Goal: Transaction & Acquisition: Purchase product/service

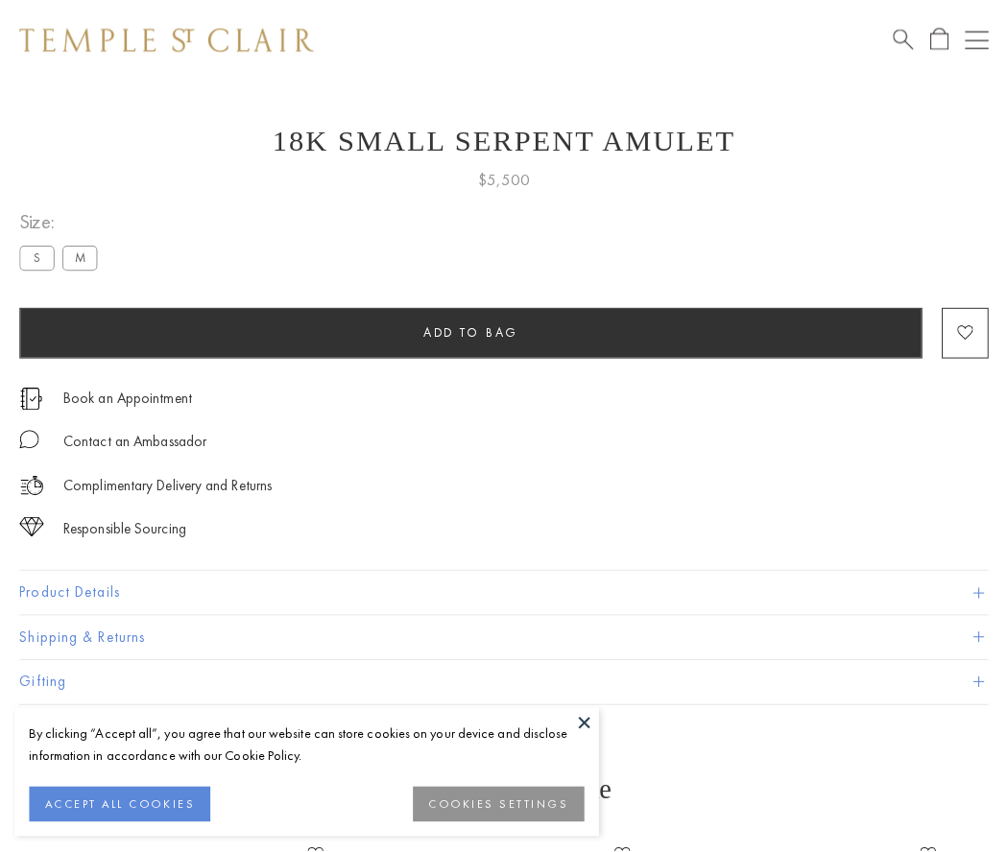
scroll to position [77, 0]
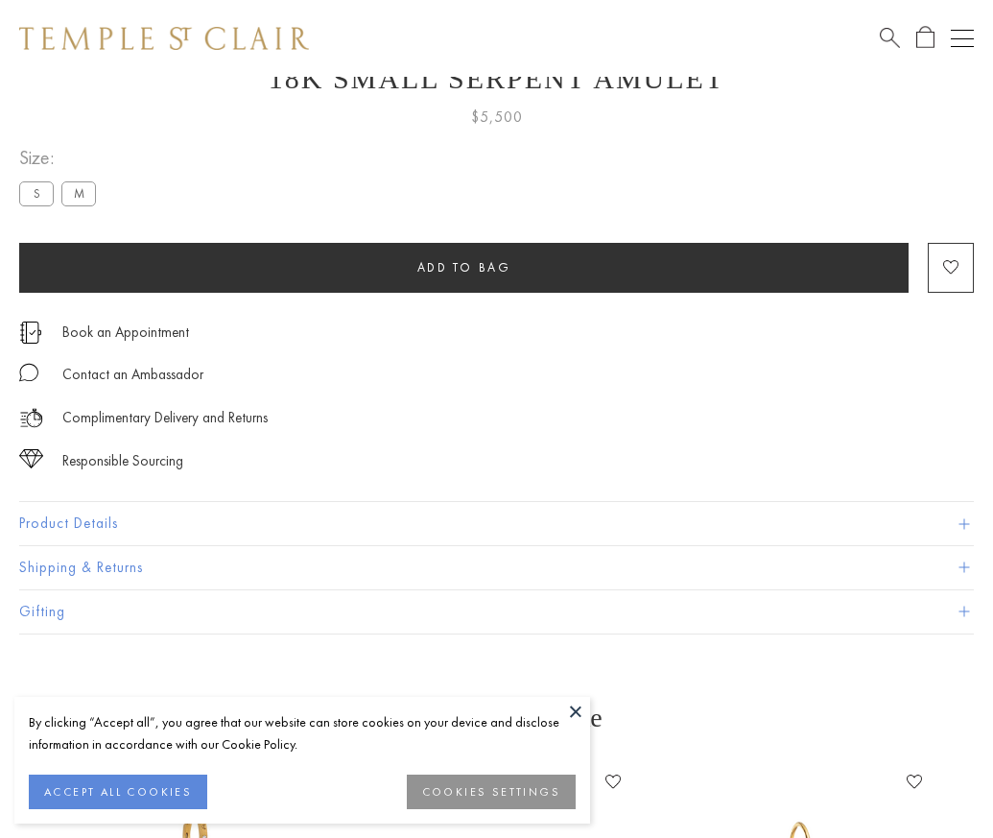
click at [463, 267] on span "Add to bag" at bounding box center [464, 267] width 94 height 16
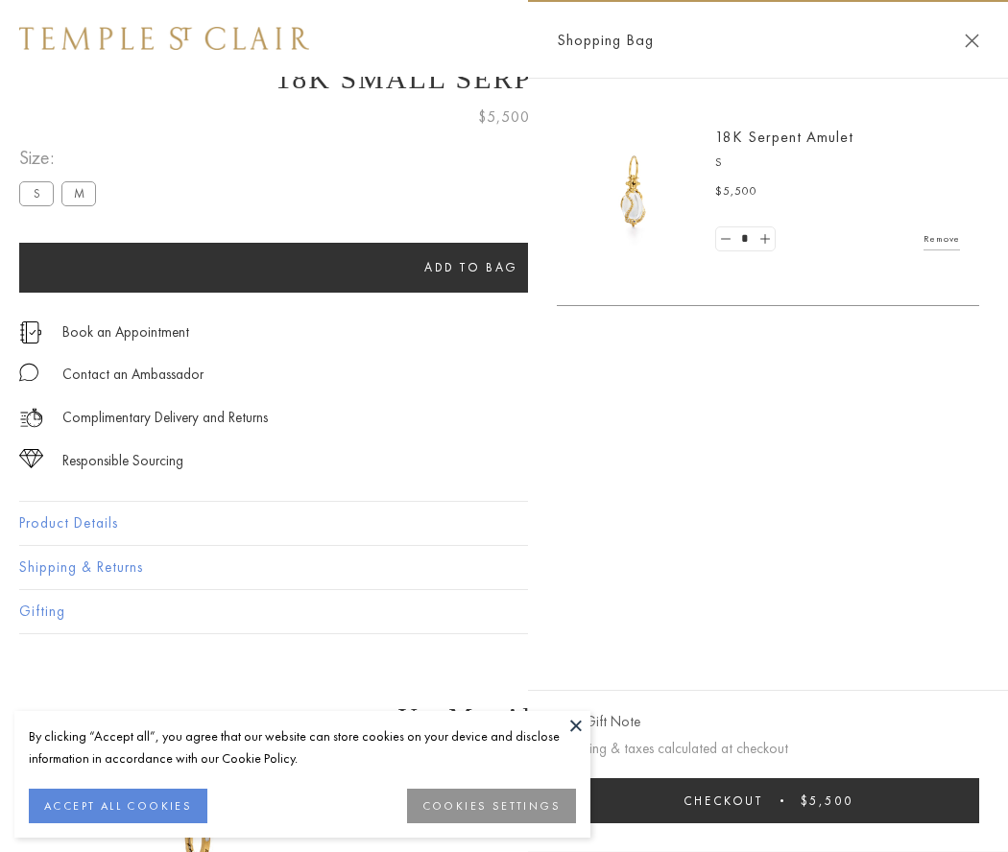
click at [768, 800] on button "Checkout $5,500" at bounding box center [768, 800] width 422 height 45
